Goal: Information Seeking & Learning: Learn about a topic

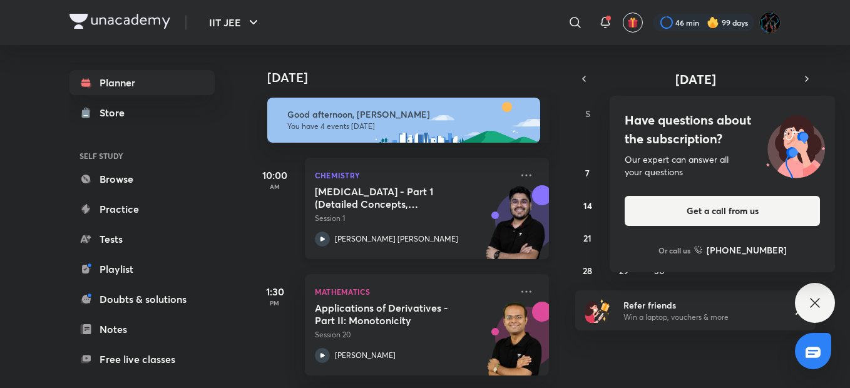
click at [433, 206] on h5 "[MEDICAL_DATA] - Part 1 (Detailed Concepts, Mechanism, Critical Thinking and Il…" at bounding box center [393, 197] width 156 height 25
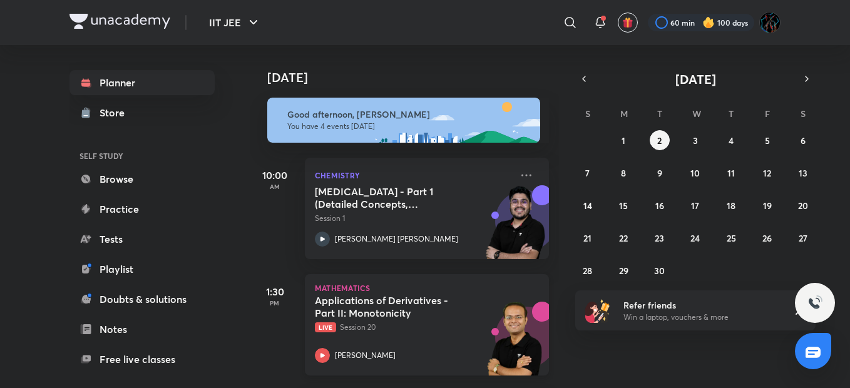
click at [365, 327] on p "Live Session 20" at bounding box center [413, 327] width 196 height 11
click at [765, 138] on abbr "5" at bounding box center [767, 141] width 5 height 12
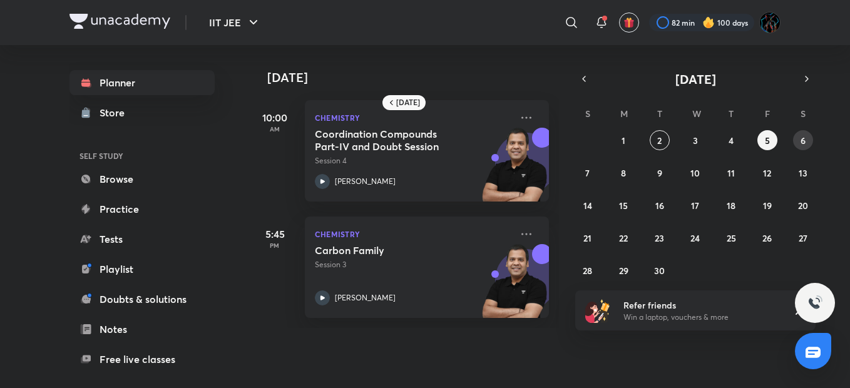
click at [805, 142] on abbr "6" at bounding box center [802, 141] width 5 height 12
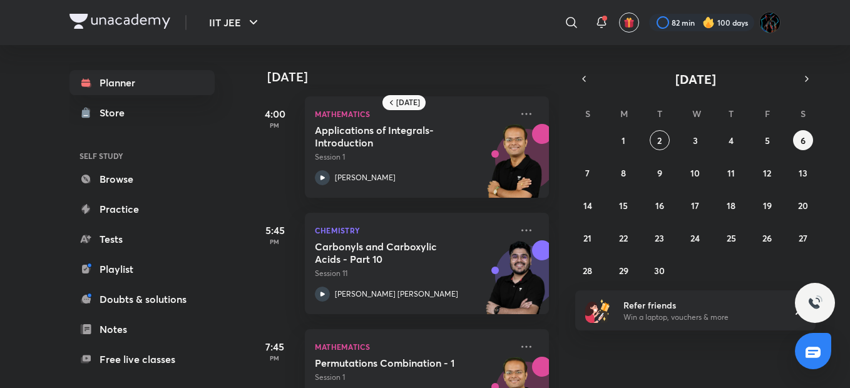
scroll to position [298, 0]
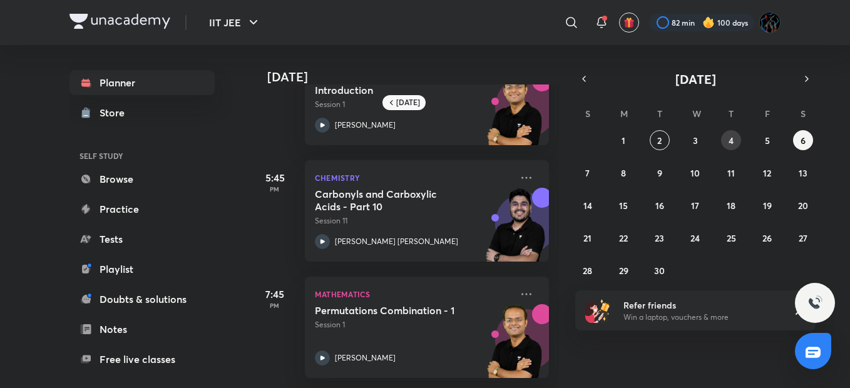
click at [737, 144] on button "4" at bounding box center [731, 140] width 20 height 20
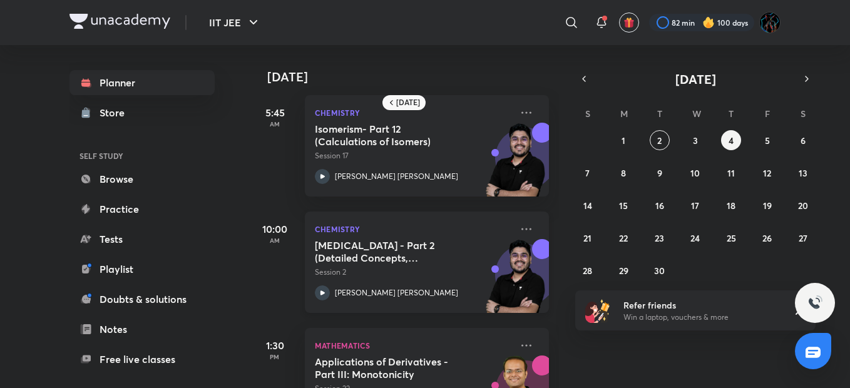
scroll to position [0, 0]
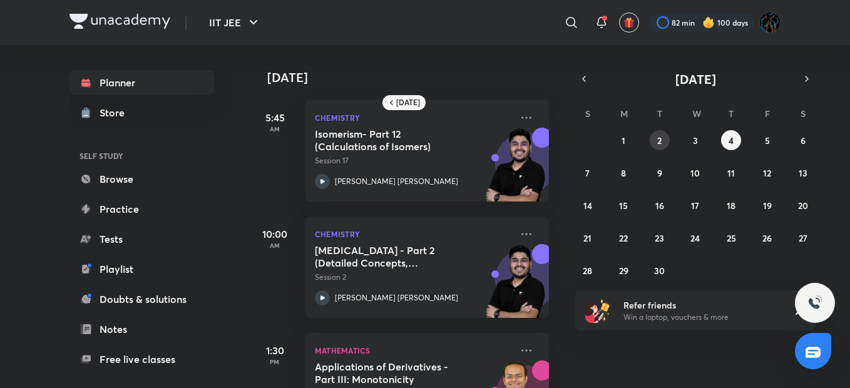
click at [650, 143] on button "2" at bounding box center [660, 140] width 20 height 20
